Goal: Transaction & Acquisition: Obtain resource

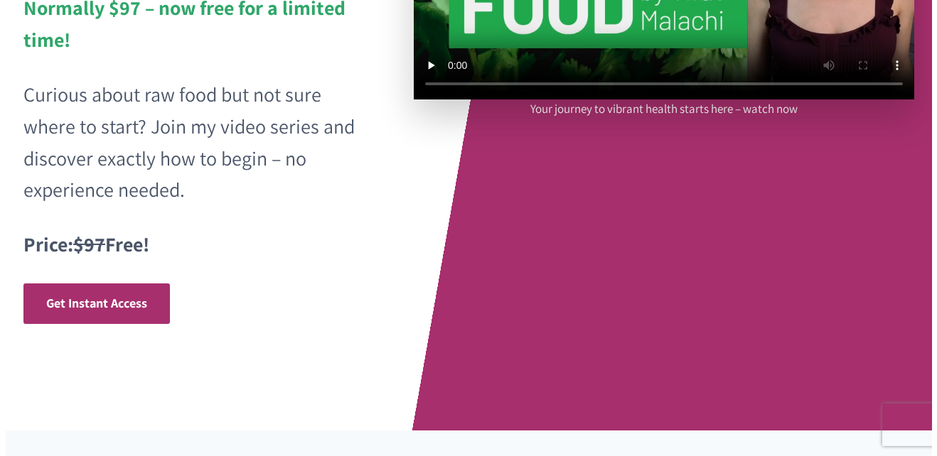
scroll to position [347, 0]
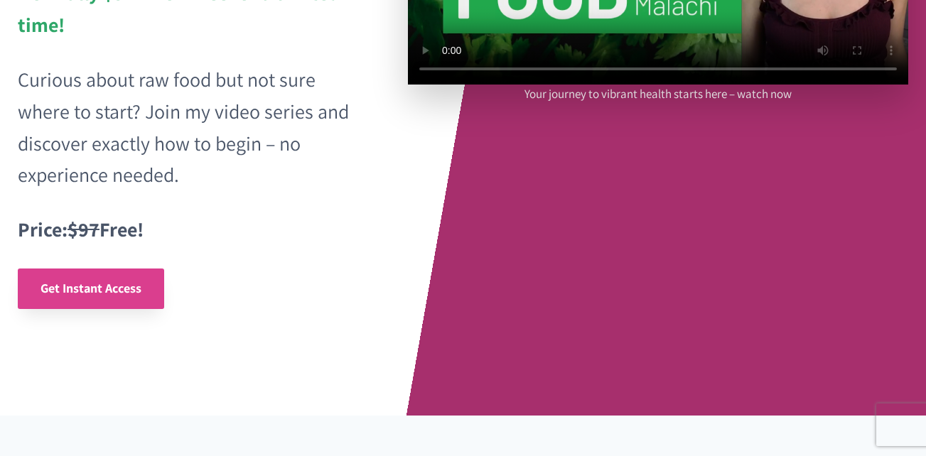
click at [101, 287] on span "Get Instant Access" at bounding box center [91, 288] width 101 height 16
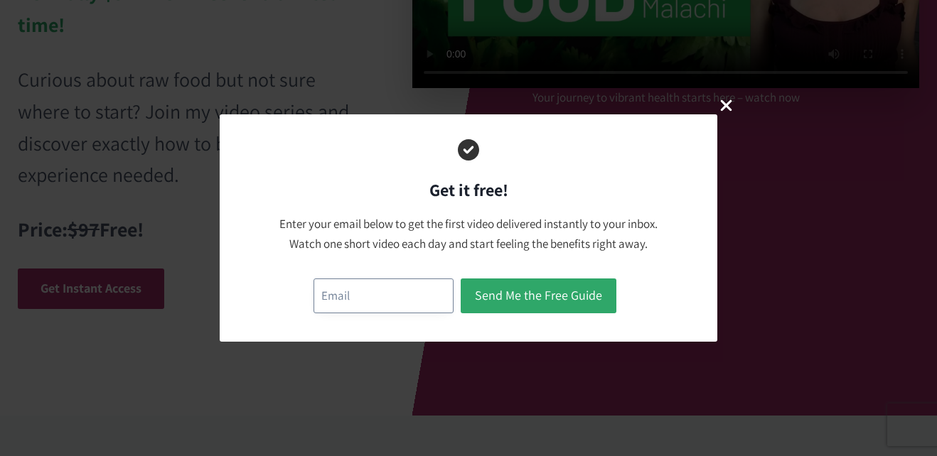
click at [335, 303] on input "email" at bounding box center [383, 296] width 140 height 35
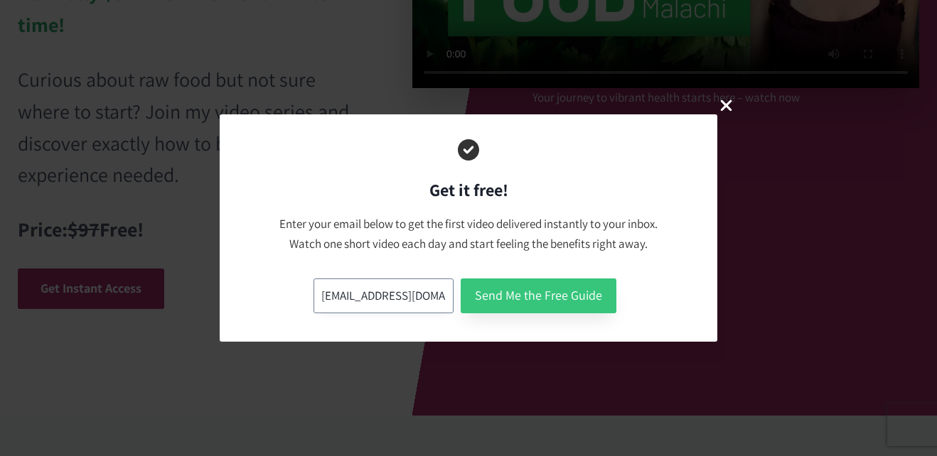
type input "[EMAIL_ADDRESS][DOMAIN_NAME]"
click at [541, 302] on button "Send Me the Free Guide" at bounding box center [539, 296] width 156 height 35
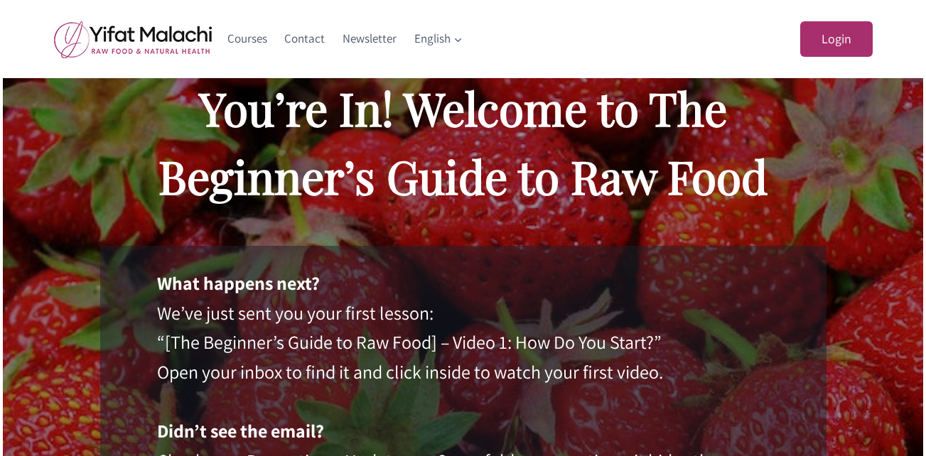
scroll to position [87, 0]
